Goal: Navigation & Orientation: Find specific page/section

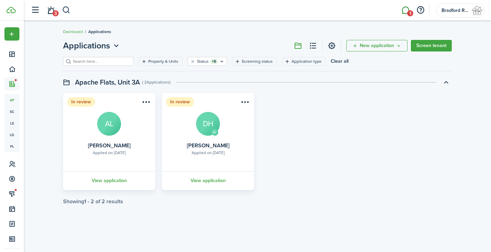
click at [404, 13] on link "1" at bounding box center [405, 10] width 13 height 17
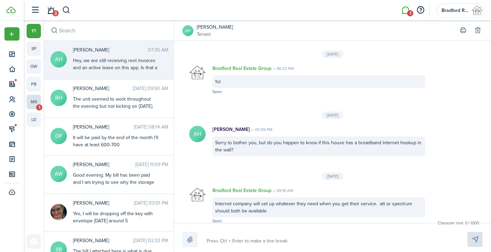
click at [32, 103] on link "mr 1" at bounding box center [34, 102] width 14 height 14
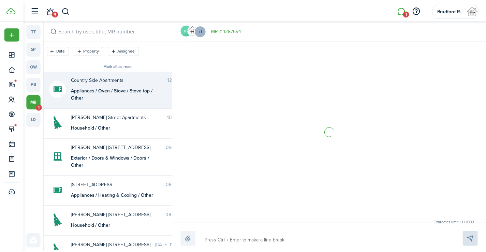
scroll to position [211, 0]
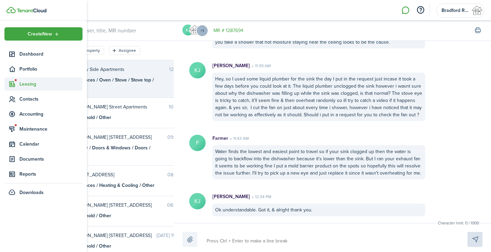
click at [20, 80] on span "Leasing" at bounding box center [50, 83] width 63 height 7
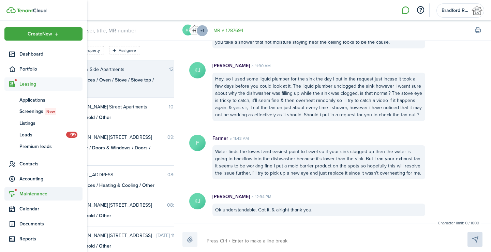
click at [27, 194] on span "Maintenance" at bounding box center [50, 193] width 63 height 7
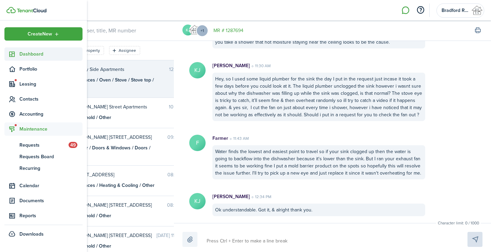
click at [15, 53] on icon at bounding box center [12, 54] width 7 height 7
